Goal: Find specific fact

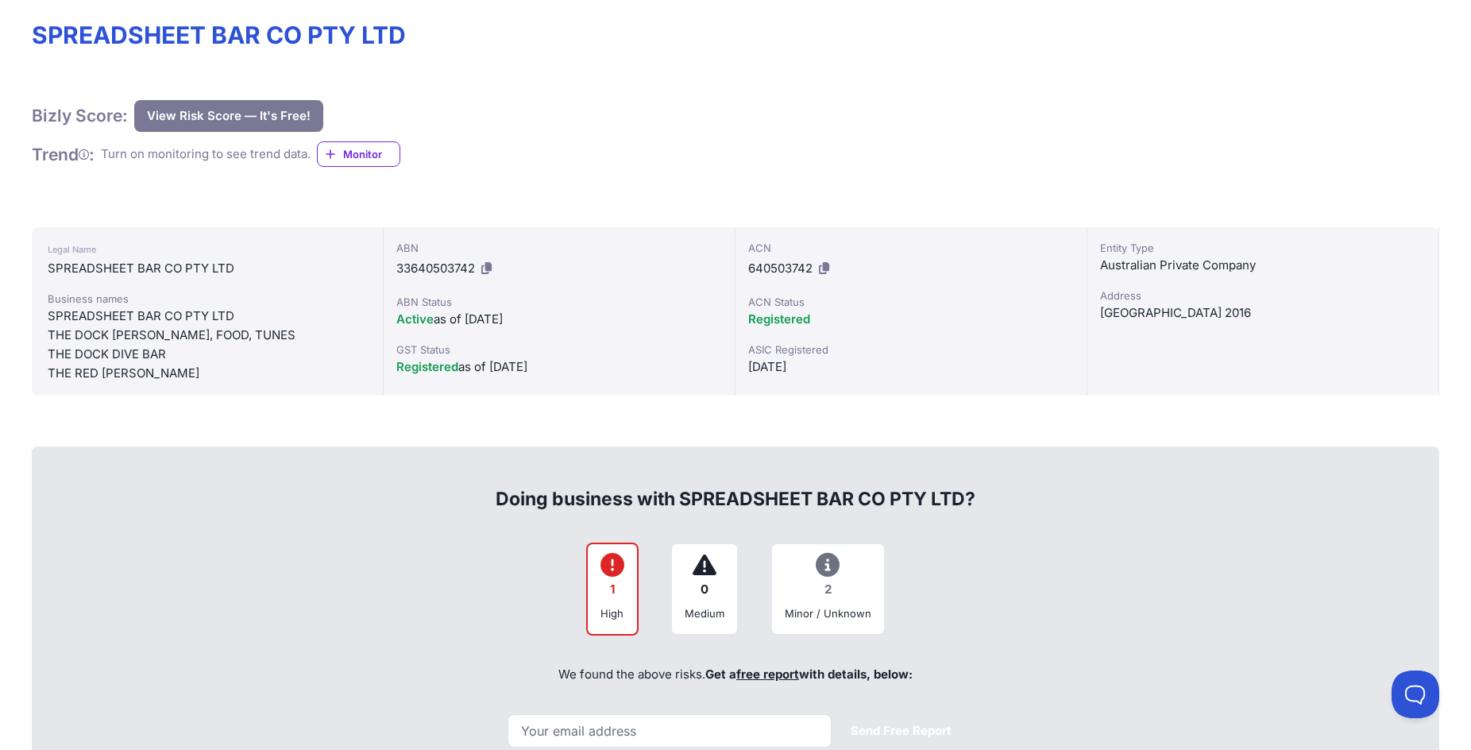
scroll to position [219, 0]
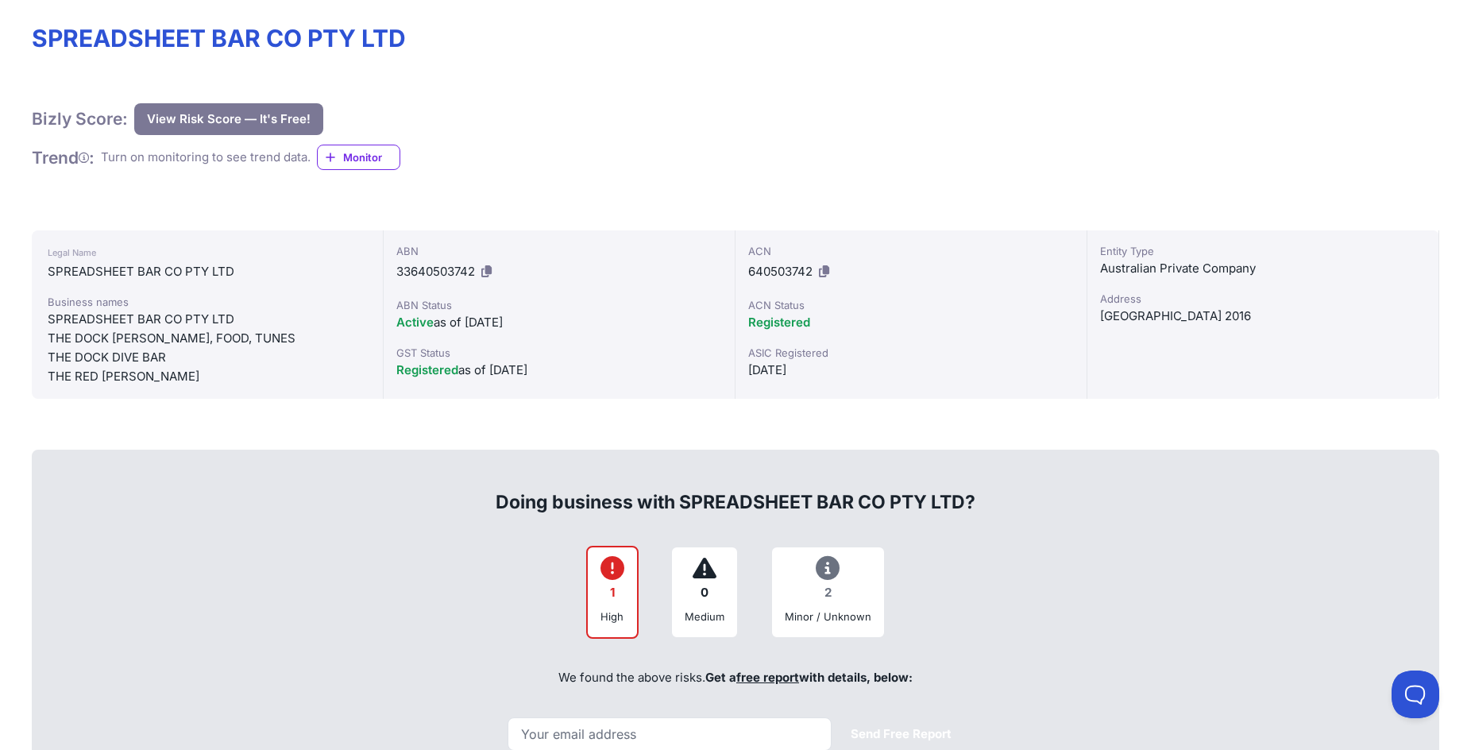
click at [434, 270] on span "33640503742" at bounding box center [435, 271] width 79 height 15
copy div "ABN 33640503742"
click at [776, 272] on span "640503742" at bounding box center [780, 271] width 64 height 15
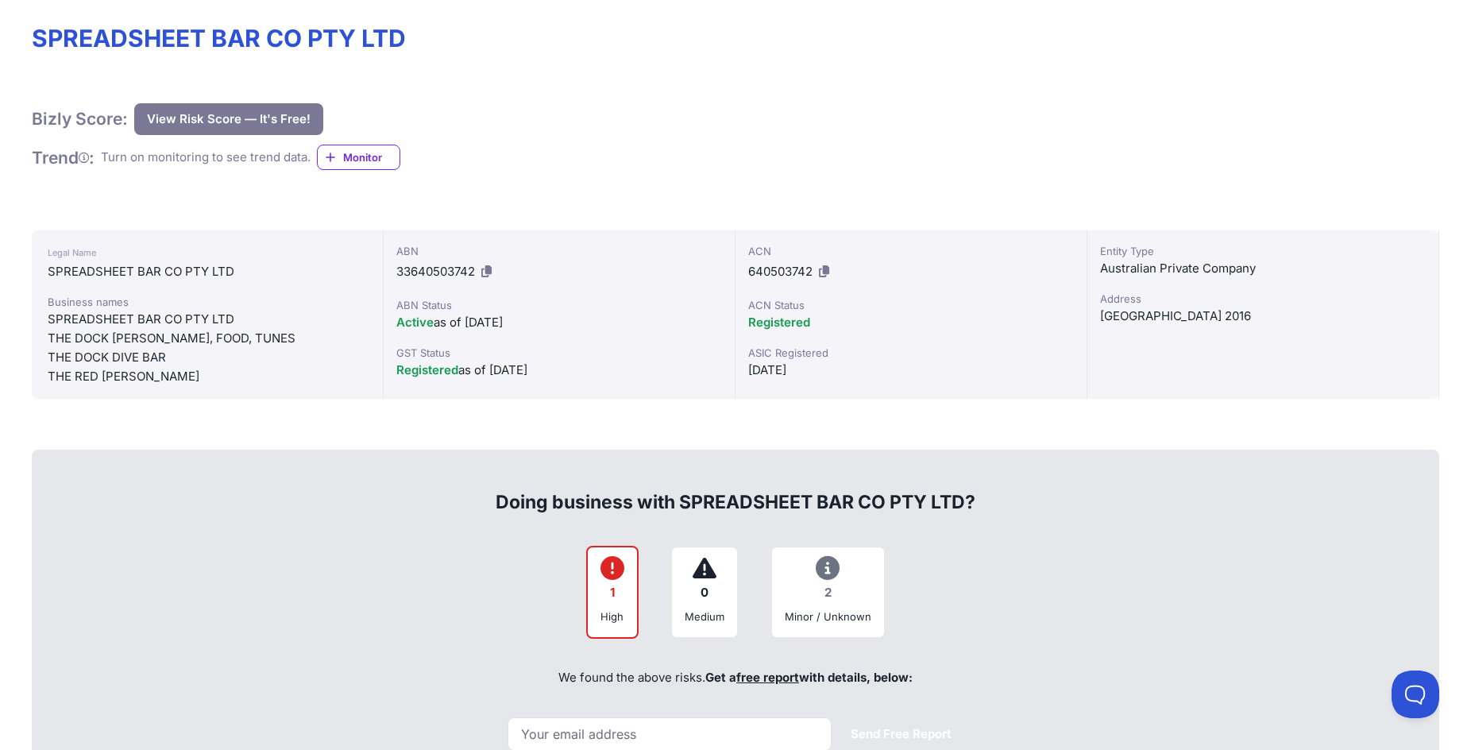
click at [776, 272] on span "640503742" at bounding box center [780, 271] width 64 height 15
copy div "ACN 640503742"
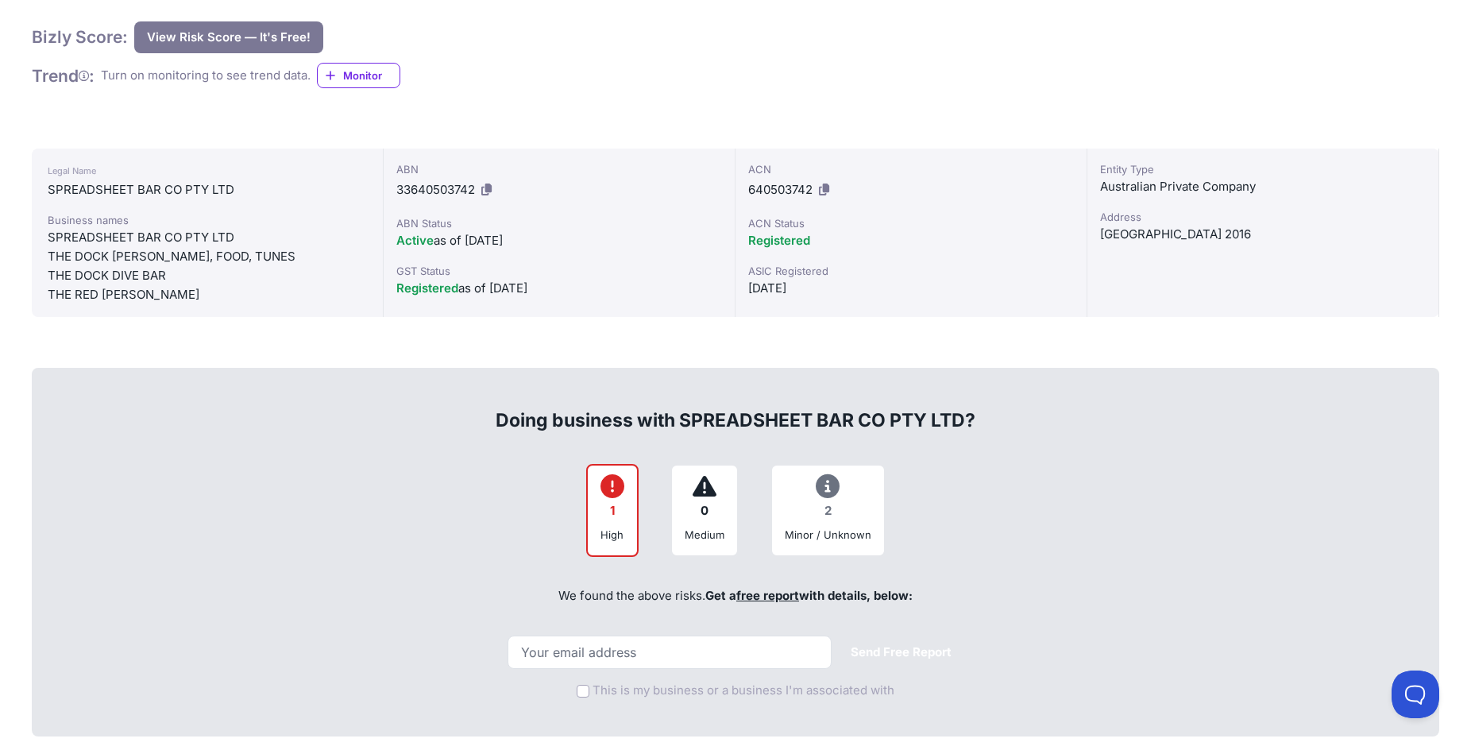
scroll to position [303, 0]
